Goal: Task Accomplishment & Management: Manage account settings

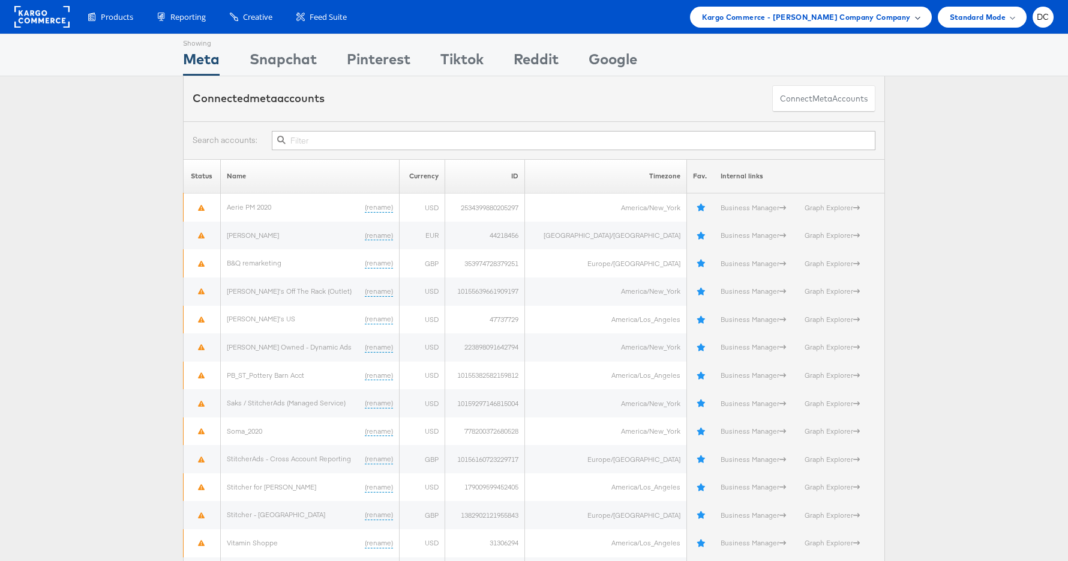
click at [919, 23] on div "Kargo Commerce - [PERSON_NAME] Company Company" at bounding box center [811, 17] width 242 height 21
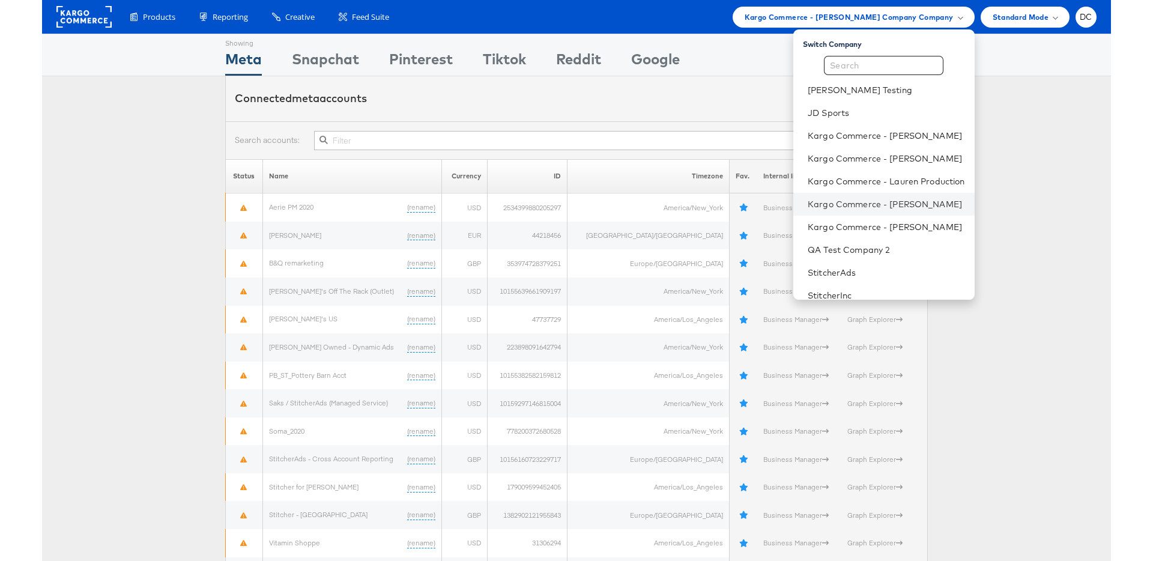
scroll to position [55, 0]
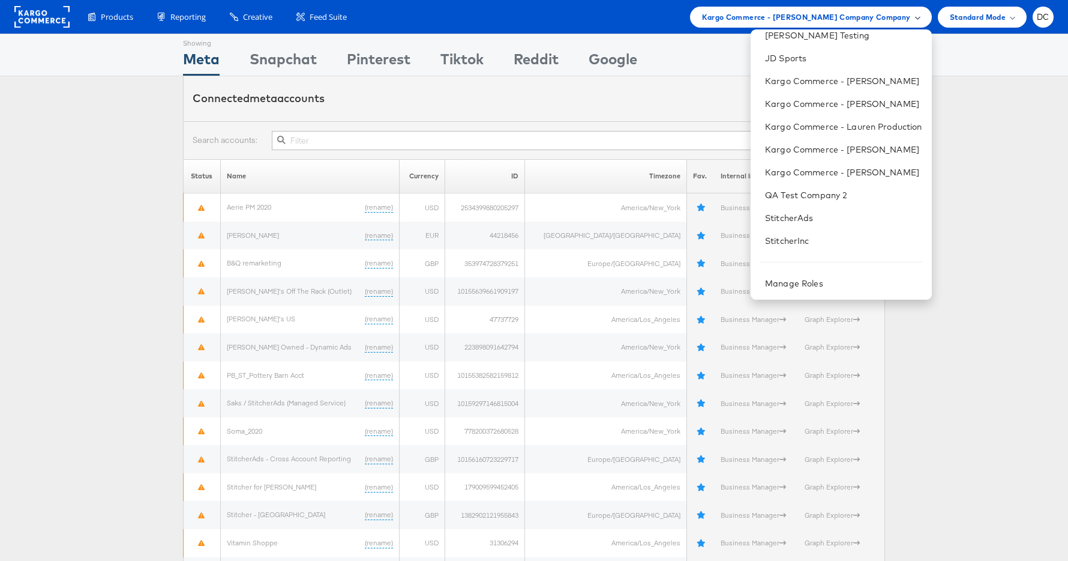
click at [741, 19] on span "Kargo Commerce - [PERSON_NAME] Company Company" at bounding box center [806, 17] width 209 height 13
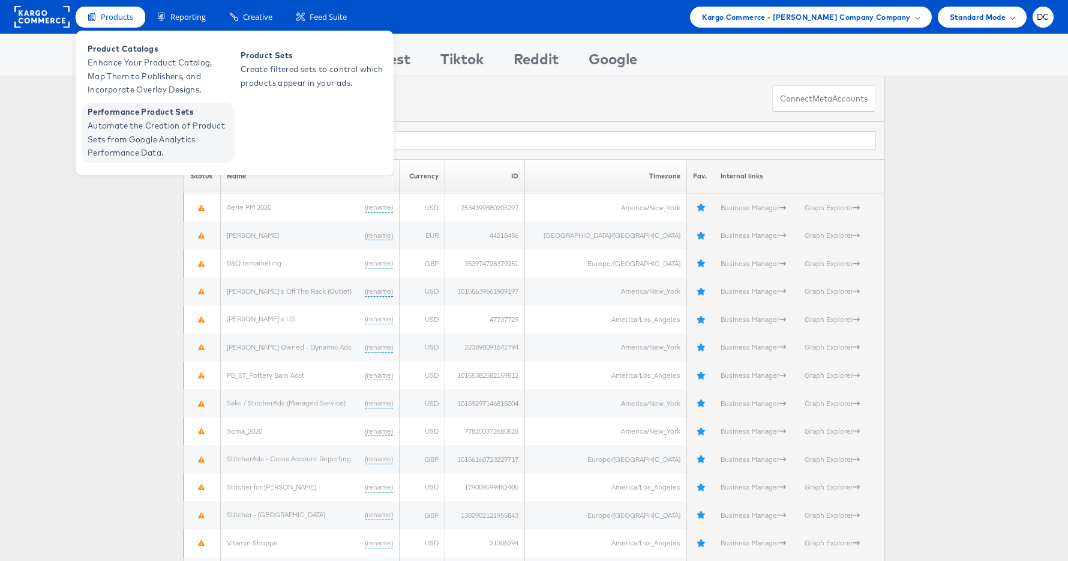
click at [140, 122] on span "Automate the Creation of Product Sets from Google Analytics Performance Data." at bounding box center [160, 139] width 144 height 41
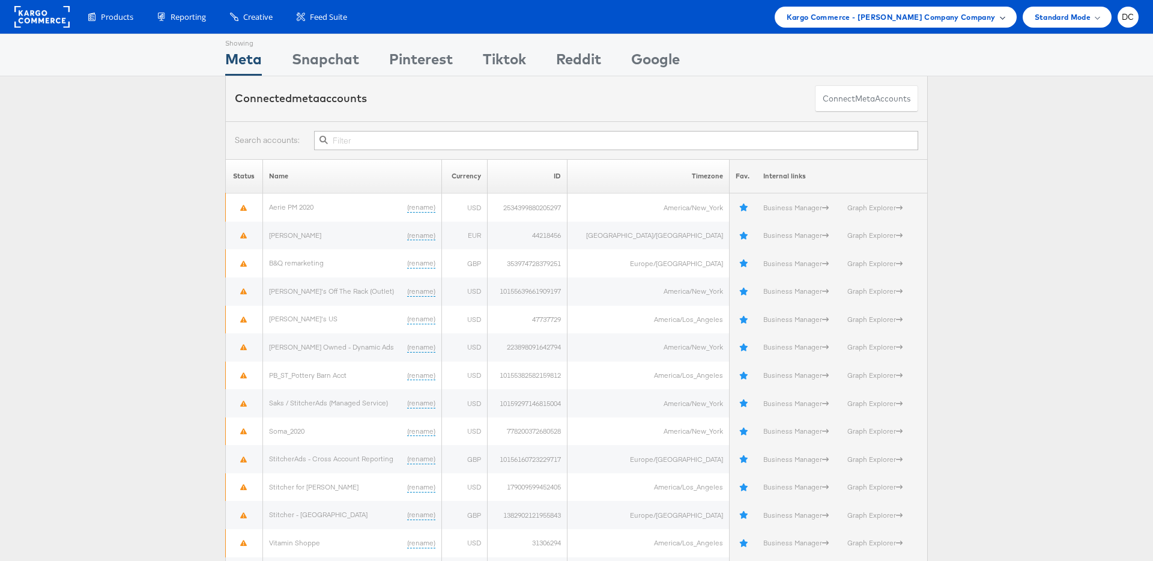
click at [963, 20] on span "Kargo Commerce - [PERSON_NAME] Company Company" at bounding box center [890, 17] width 209 height 13
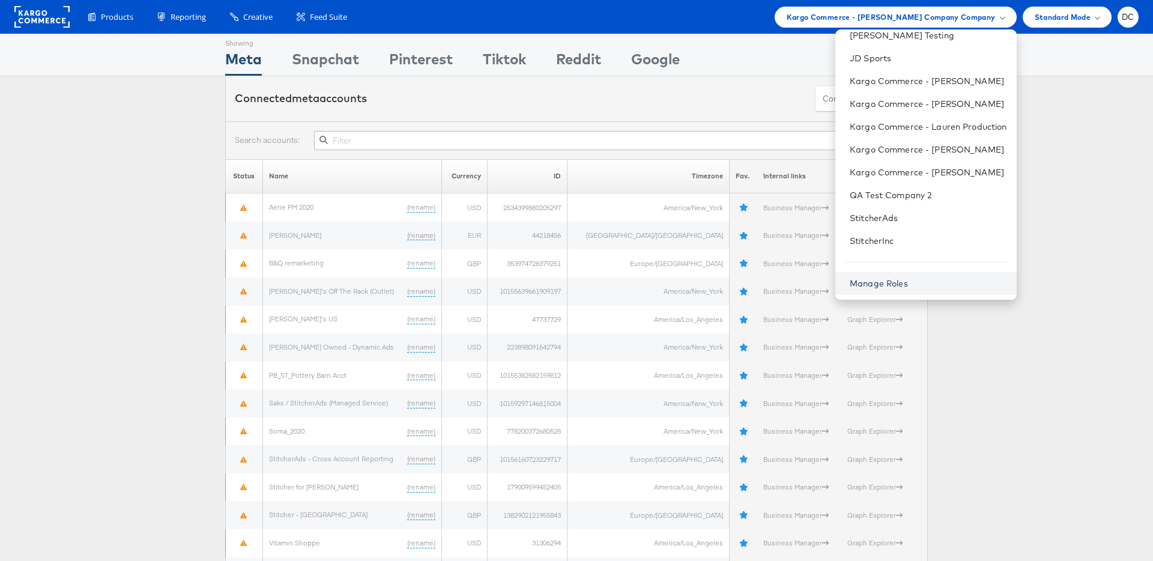
click at [872, 288] on link "Manage Roles" at bounding box center [878, 283] width 58 height 11
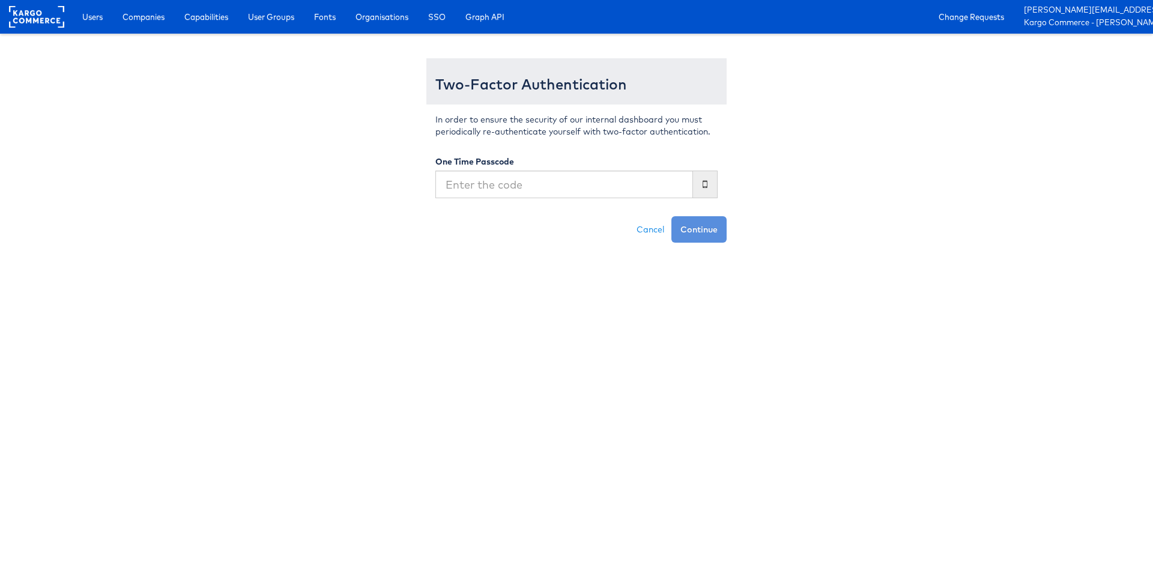
click at [547, 184] on input "text" at bounding box center [564, 184] width 258 height 28
